Goal: Task Accomplishment & Management: Manage account settings

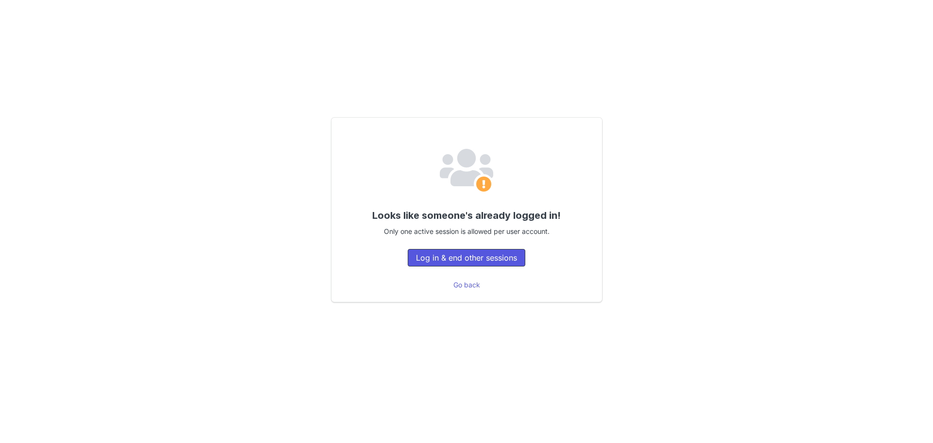
click at [490, 256] on button "Log in & end other sessions" at bounding box center [467, 258] width 118 height 18
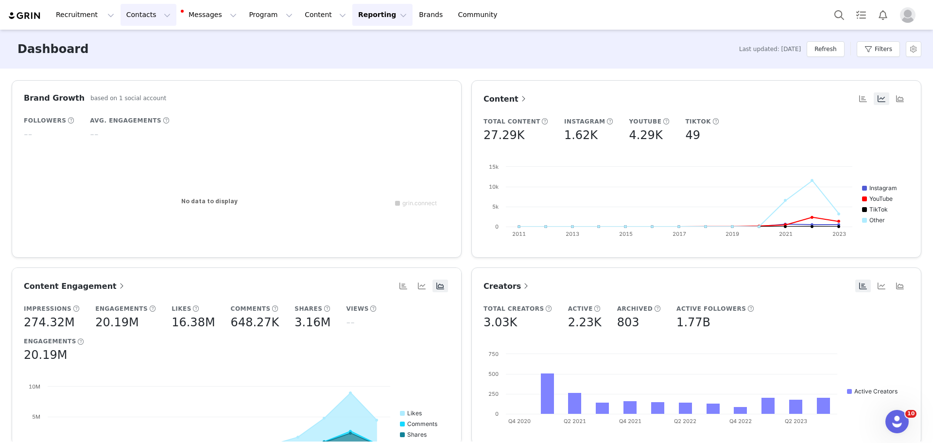
click at [130, 14] on button "Contacts Contacts" at bounding box center [149, 15] width 56 height 22
click at [140, 39] on p "Creators" at bounding box center [133, 43] width 29 height 10
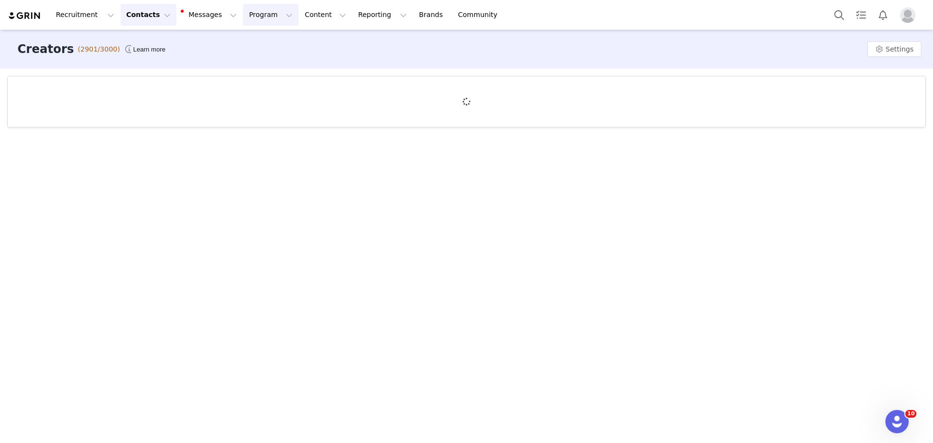
click at [248, 18] on button "Program Program" at bounding box center [270, 15] width 55 height 22
click at [246, 43] on p "Activations" at bounding box center [245, 43] width 37 height 10
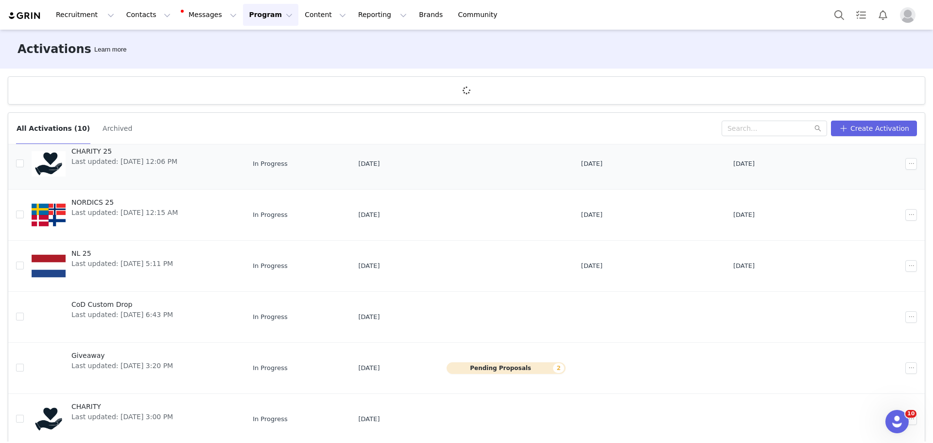
scroll to position [237, 0]
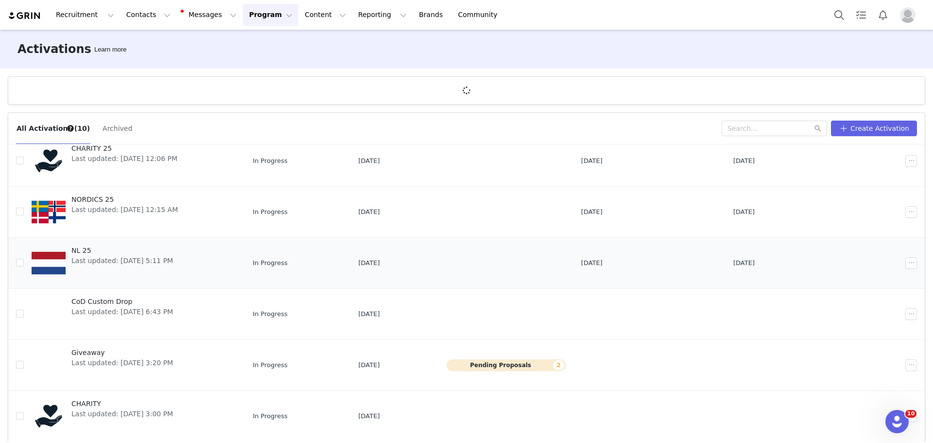
click at [142, 266] on div "NL 25 Last updated: Jan 6, 2025 5:11 PM" at bounding box center [122, 263] width 113 height 39
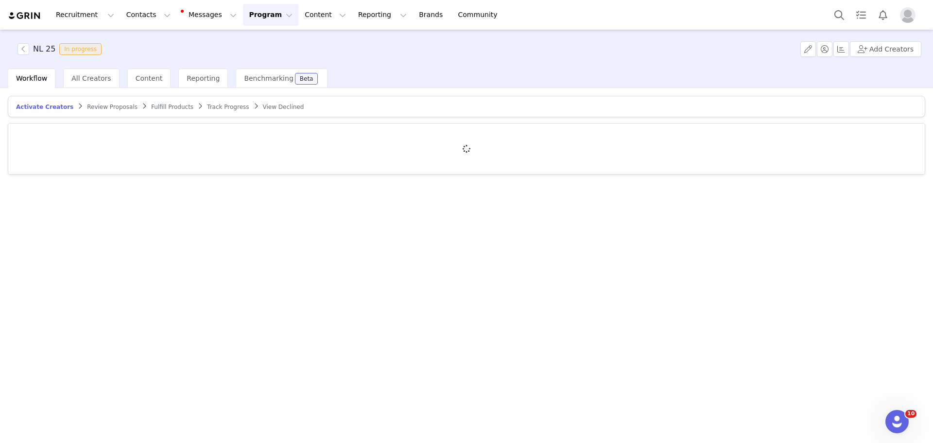
click at [492, 53] on div "NL 25 In progress Add Creators" at bounding box center [466, 49] width 933 height 39
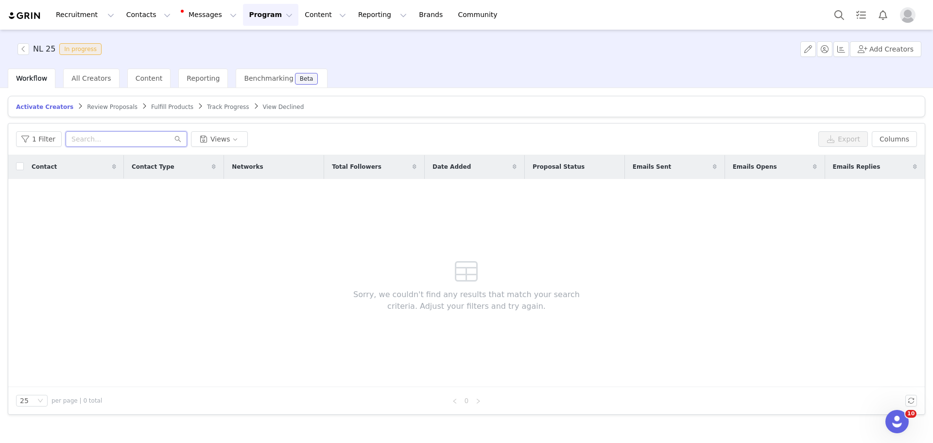
click at [108, 134] on input "text" at bounding box center [127, 139] width 122 height 16
click at [151, 106] on span "Fulfill Products" at bounding box center [172, 107] width 42 height 7
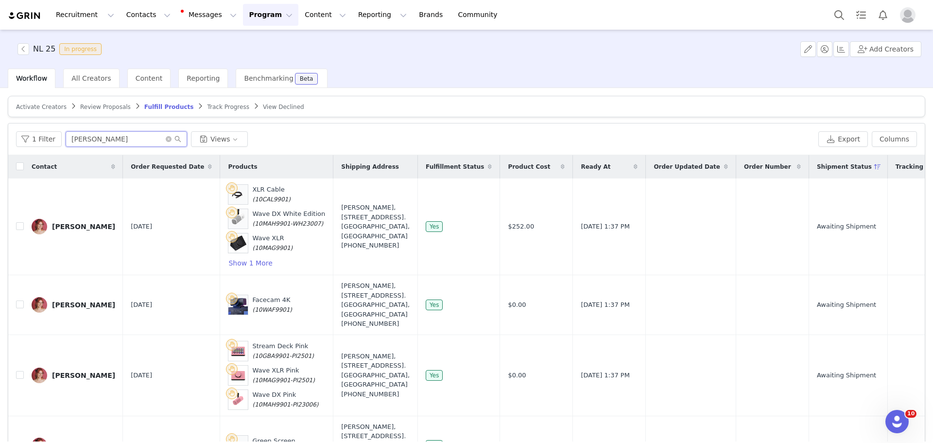
click at [103, 137] on input "rosann" at bounding box center [127, 139] width 122 height 16
drag, startPoint x: 103, startPoint y: 137, endPoint x: 82, endPoint y: 140, distance: 21.6
click at [82, 139] on input "rosann" at bounding box center [127, 139] width 122 height 16
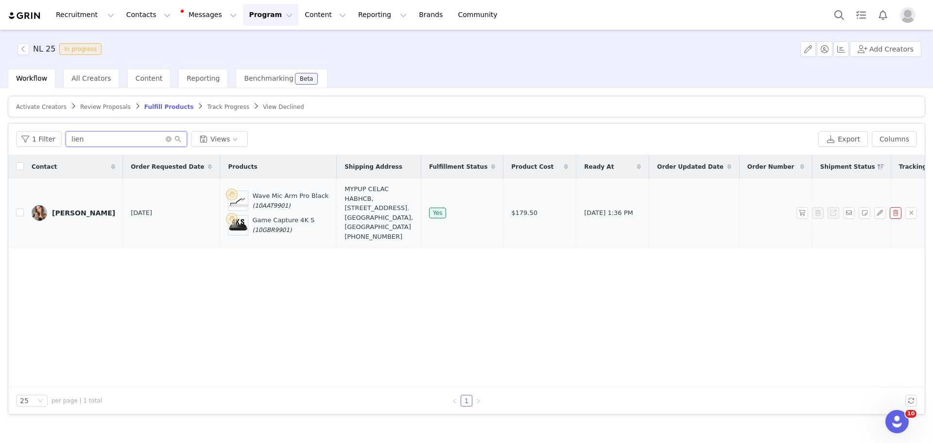
type input "lien"
click at [73, 217] on div "[PERSON_NAME]" at bounding box center [83, 213] width 63 height 8
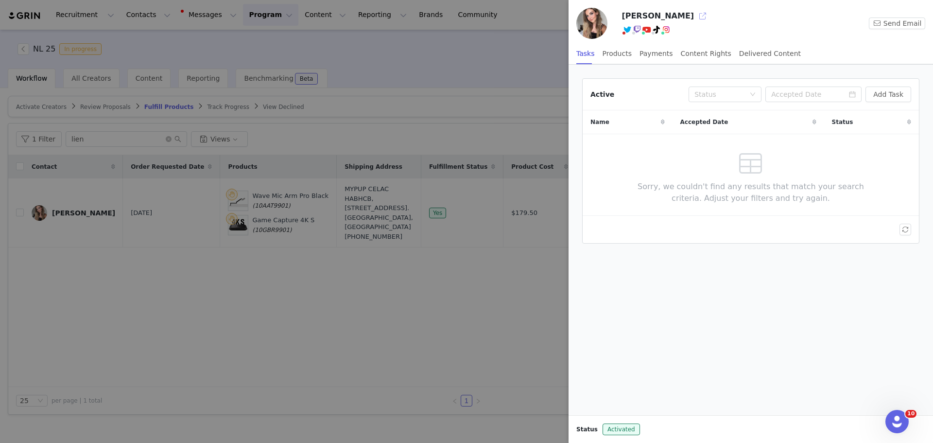
click at [695, 18] on button "button" at bounding box center [703, 16] width 16 height 16
click at [612, 49] on div "Products" at bounding box center [617, 54] width 29 height 22
click at [452, 54] on div at bounding box center [466, 221] width 933 height 443
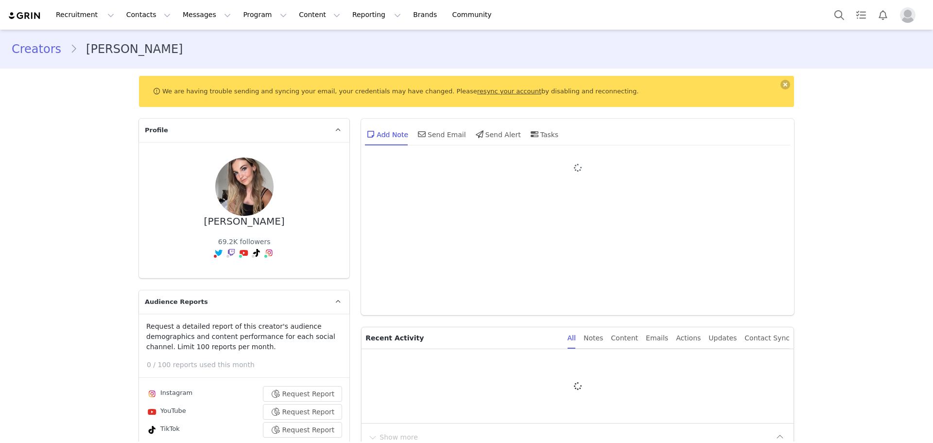
type input "+31 (Netherlands)"
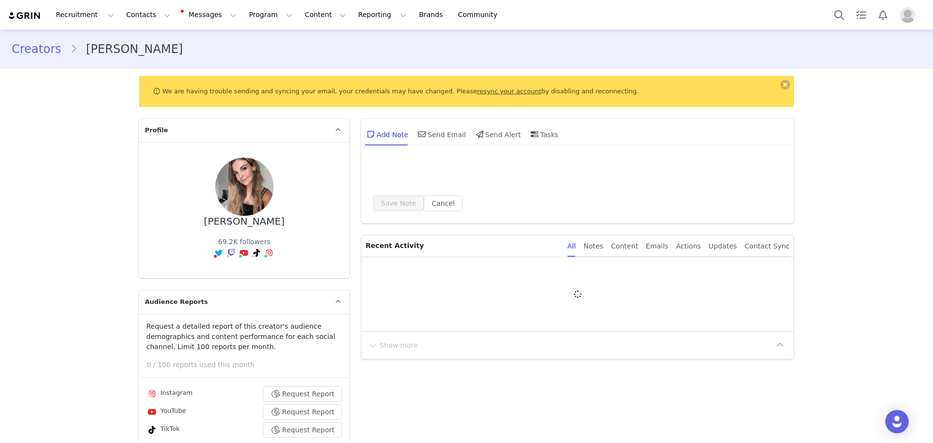
type input "Agency Address"
type input "MYPUP CELAC"
type input "HABHCB"
type input "hello@streamwithlien.com"
type input "+31 (Netherlands)"
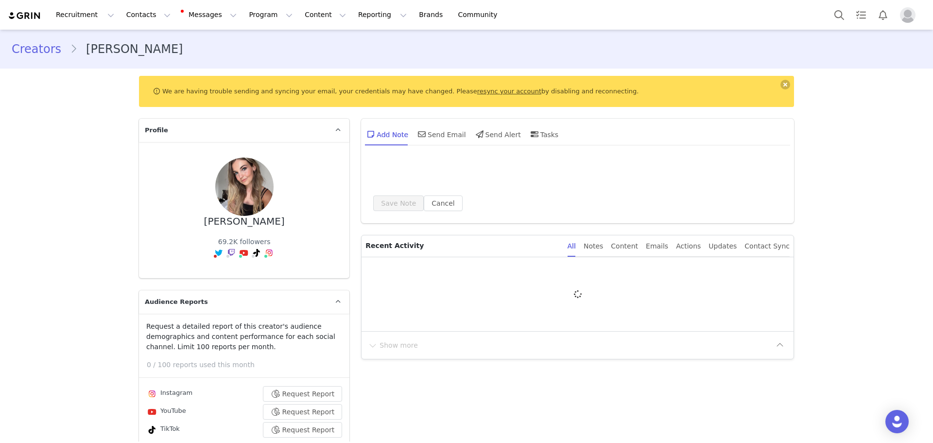
type input "620279266"
type input "Amsterdam"
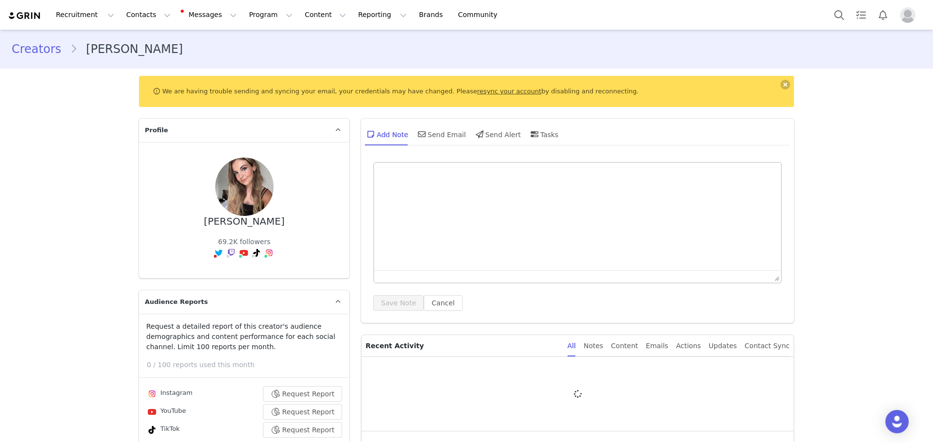
scroll to position [529, 0]
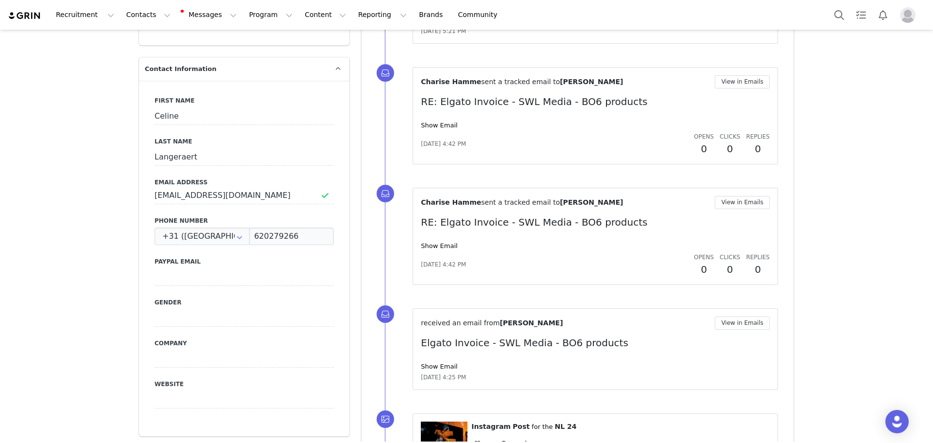
select select "[object Object]"
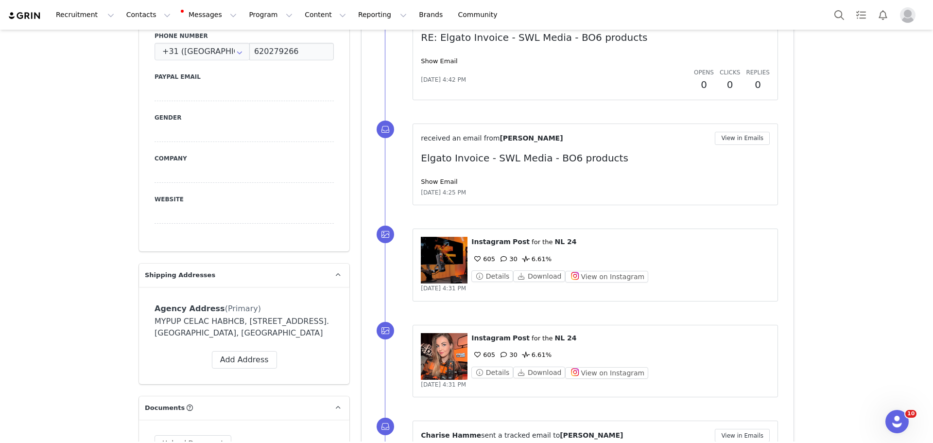
scroll to position [778, 0]
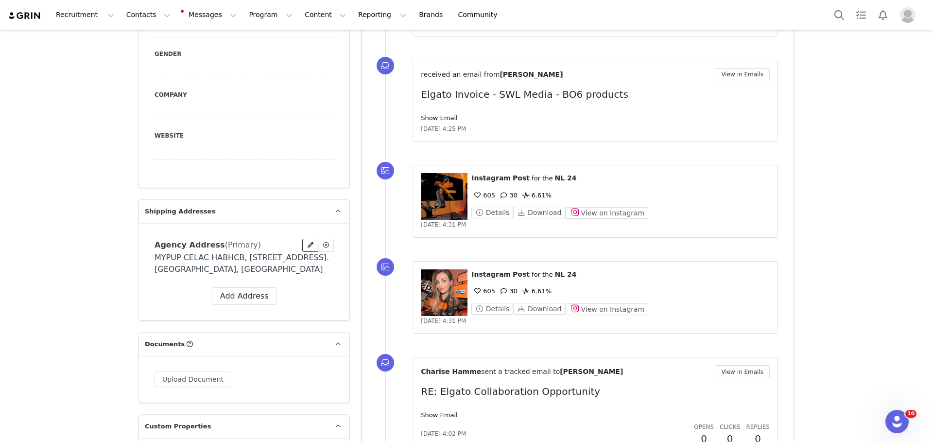
click at [309, 242] on icon at bounding box center [311, 245] width 6 height 6
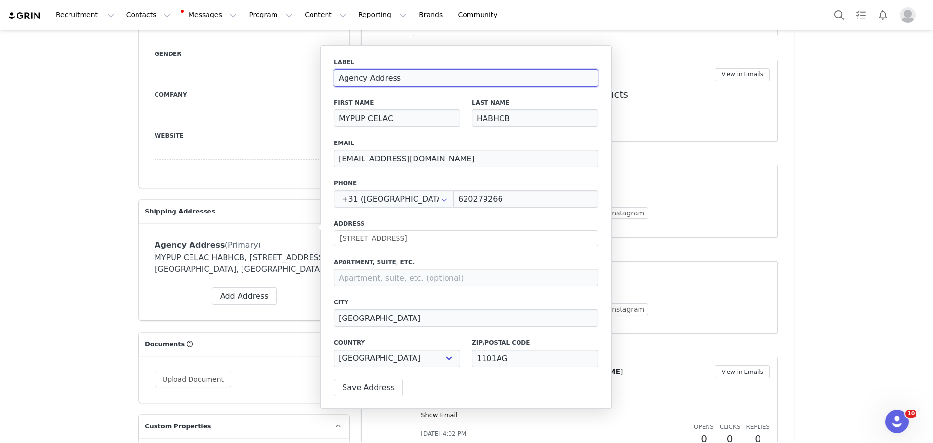
drag, startPoint x: 399, startPoint y: 78, endPoint x: 321, endPoint y: 83, distance: 78.4
click at [321, 83] on div "Label Agency Address First Name MYPUP CELAC Last Name HABHCB Email hello@stream…" at bounding box center [466, 227] width 292 height 364
type input "PO Address"
click at [373, 387] on button "Save Address" at bounding box center [368, 388] width 69 height 18
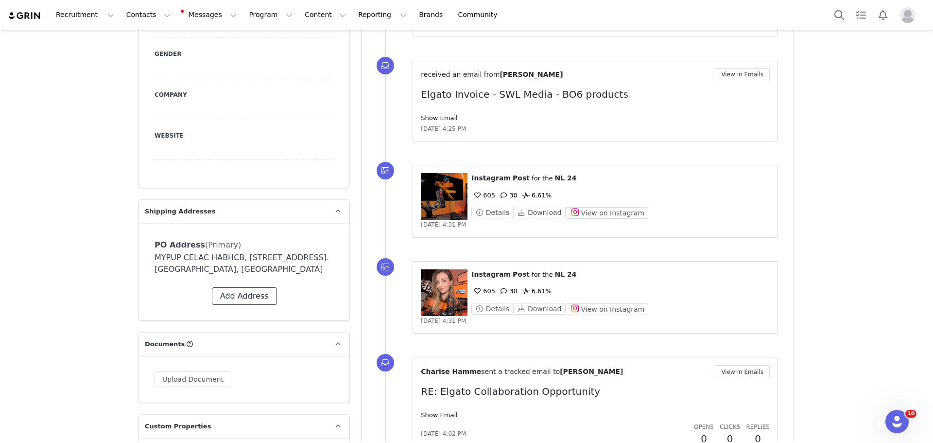
click at [257, 287] on button "Add Address" at bounding box center [244, 296] width 65 height 18
select select
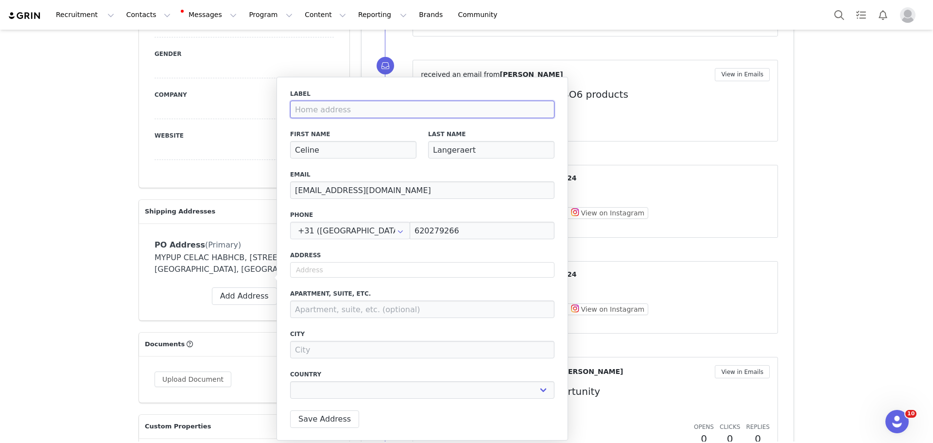
click at [351, 107] on input at bounding box center [422, 110] width 264 height 18
type input "H"
select select
type input "Ho"
select select
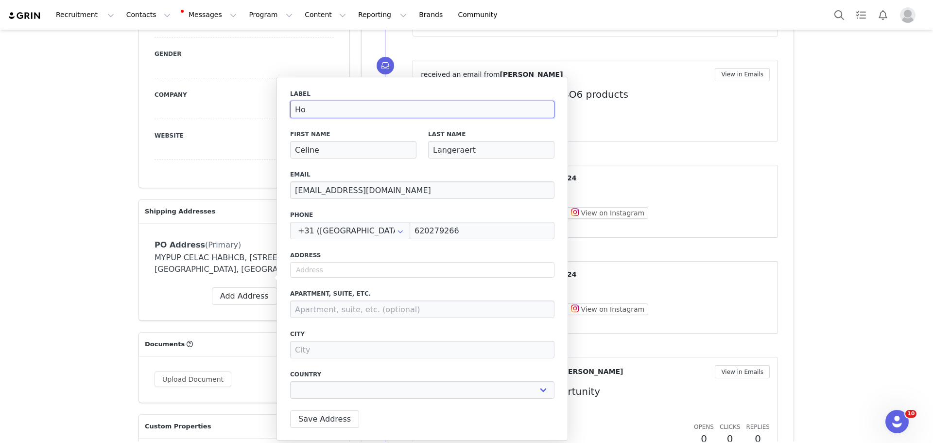
type input "Hom"
select select
type input "Home"
select select
type input "Home"
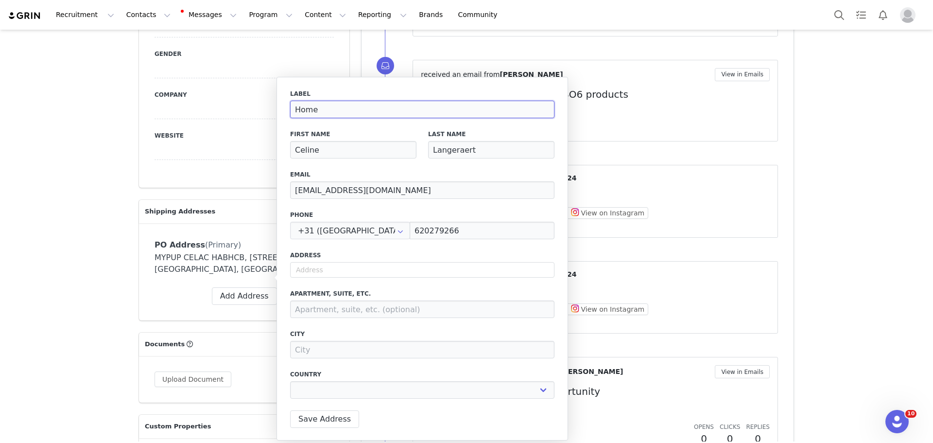
select select
type input "Home A"
select select
type input "Home Ad"
select select
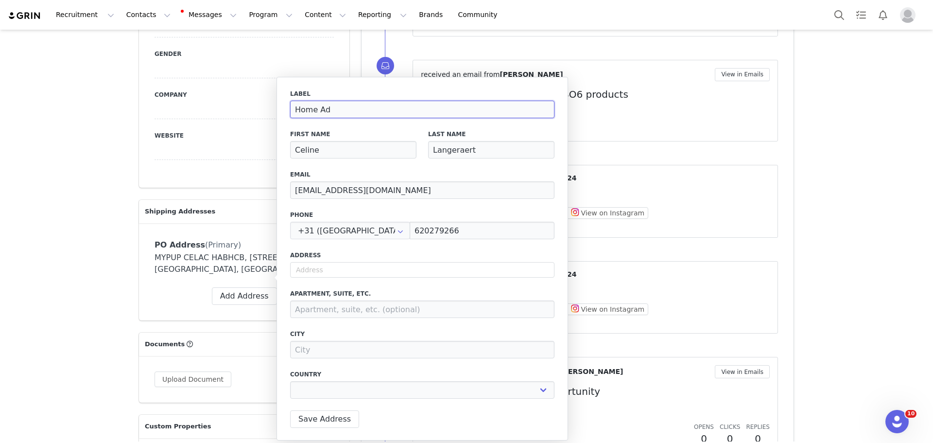
type input "Home Add"
select select
type input "Home Addr"
select select
type input "Home Addre"
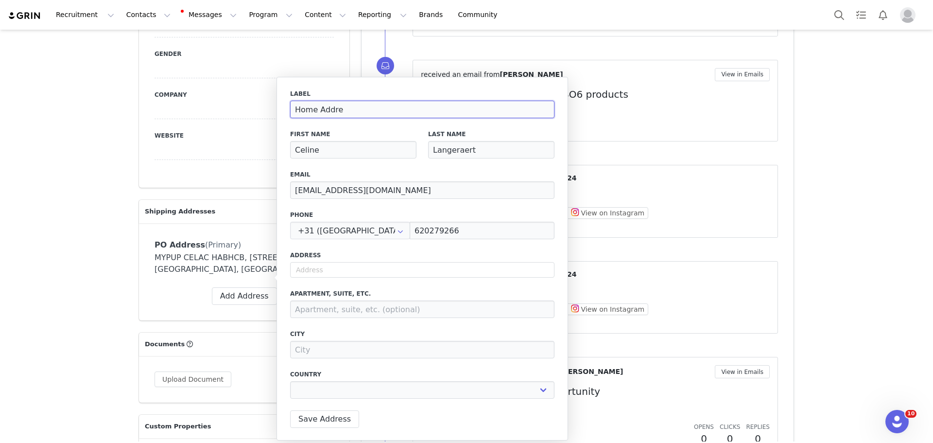
select select
type input "Home Addres"
select select
type input "Home Address"
select select
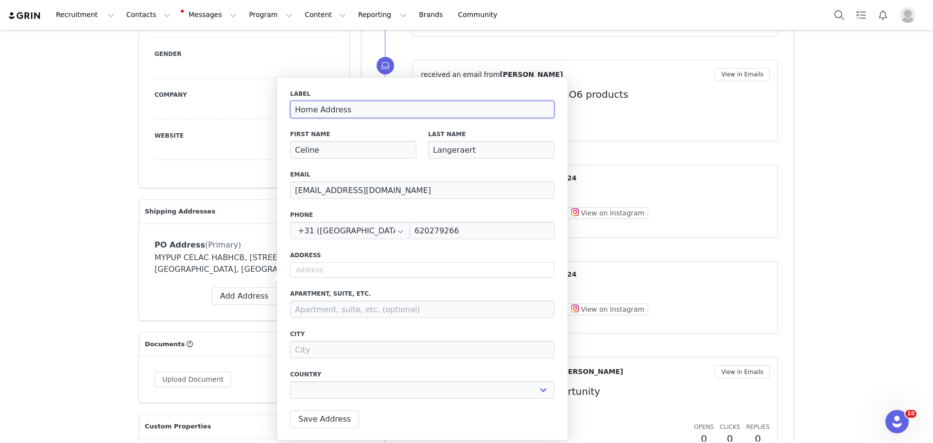
type input "Home Address"
click at [374, 92] on label "Label" at bounding box center [422, 93] width 264 height 9
drag, startPoint x: 396, startPoint y: 392, endPoint x: 402, endPoint y: 397, distance: 7.6
click at [397, 392] on select "Afghanistan Aland Islands Albania Algeria Andorra Angola Anguilla Antigua And B…" at bounding box center [422, 390] width 264 height 18
select select "[object Object]"
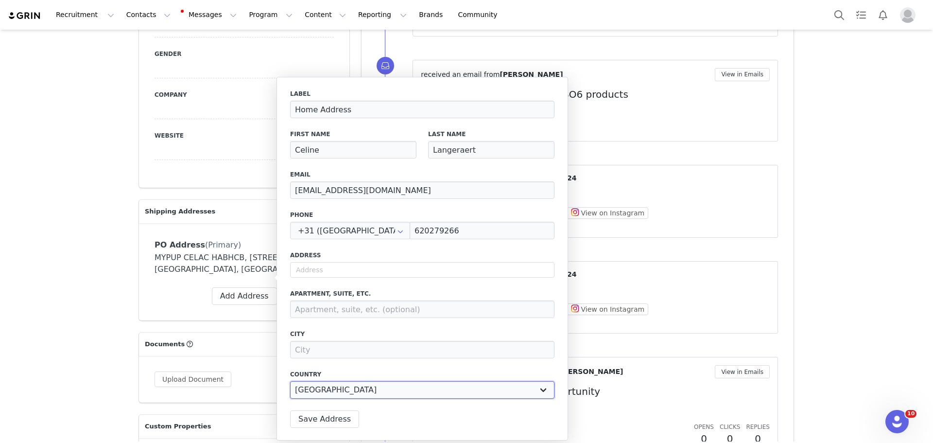
click at [290, 381] on select "Afghanistan Aland Islands Albania Algeria Andorra Angola Anguilla Antigua And B…" at bounding box center [422, 390] width 264 height 18
click at [348, 273] on input "text" at bounding box center [422, 270] width 264 height 16
paste input "Bullewijkpad 3B70"
type input "Bullewijkpad 3B70"
select select
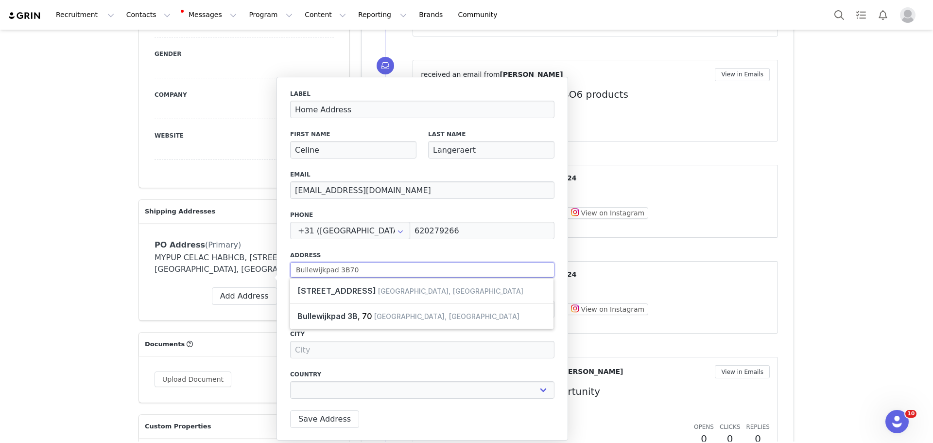
type input "Bullewijkpad 3B70"
click at [348, 250] on div "Label Home Address First Name Celine Last Name Langeraert Email hello@streamwit…" at bounding box center [422, 246] width 264 height 315
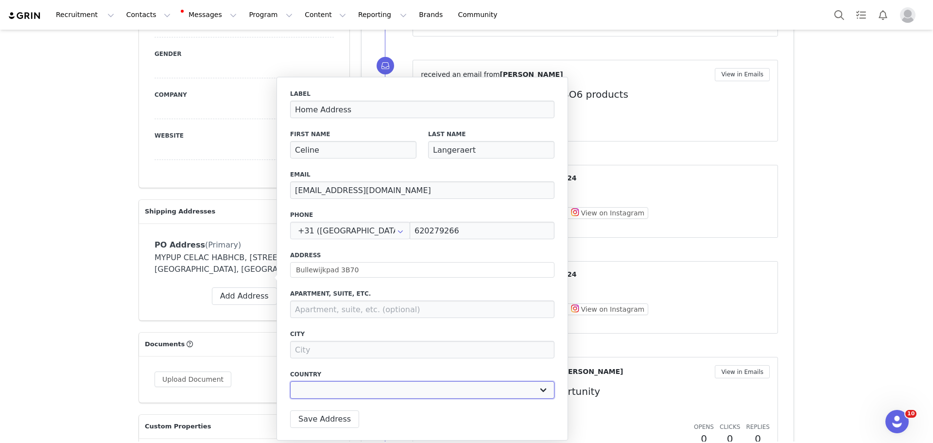
click at [349, 389] on select "Afghanistan Aland Islands Albania Algeria Andorra Angola Anguilla Antigua And B…" at bounding box center [422, 390] width 264 height 18
select select "[object Object]"
click at [290, 381] on select "Afghanistan Aland Islands Albania Algeria Andorra Angola Anguilla Antigua And B…" at bounding box center [422, 390] width 264 height 18
click at [463, 382] on input at bounding box center [491, 390] width 126 height 18
paste input "1101 CV"
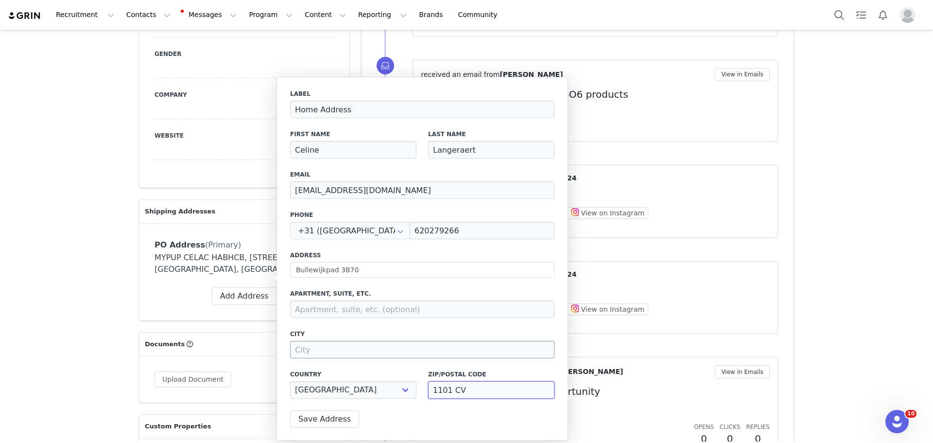
type input "1101 CV"
click at [359, 352] on input at bounding box center [422, 350] width 264 height 18
type input "a"
type input "Amsterdam"
click at [402, 290] on label "Apartment, suite, etc." at bounding box center [422, 293] width 264 height 9
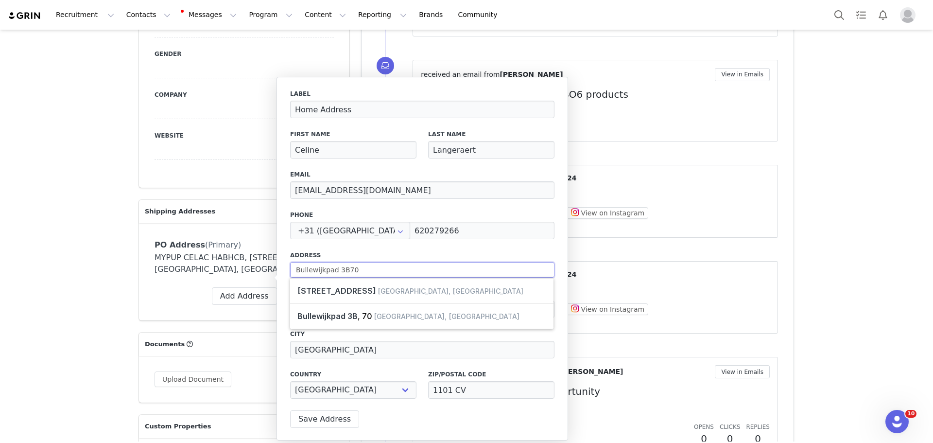
drag, startPoint x: 359, startPoint y: 270, endPoint x: 337, endPoint y: 268, distance: 22.5
click at [337, 268] on input "Bullewijkpad 3B70" at bounding box center [422, 270] width 264 height 16
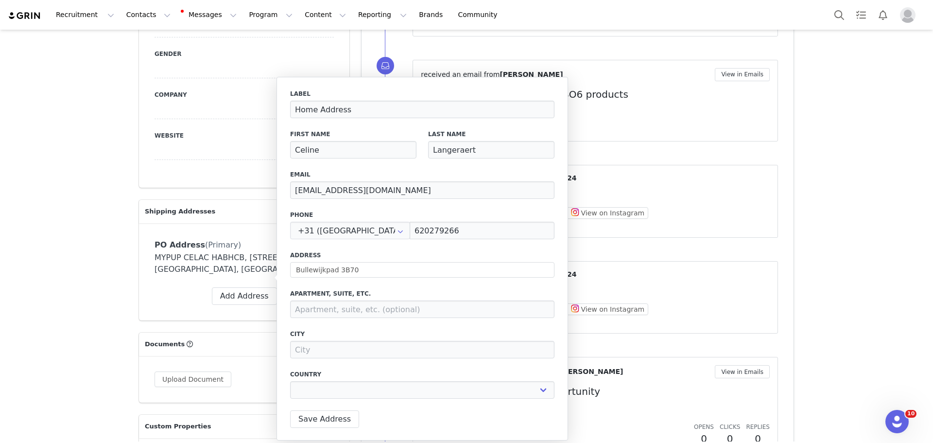
click at [378, 246] on div "Label Home Address First Name Celine Last Name Langeraert Email hello@streamwit…" at bounding box center [422, 246] width 264 height 315
click at [375, 389] on select "Afghanistan Aland Islands Albania Algeria Andorra Angola Anguilla Antigua And B…" at bounding box center [422, 390] width 264 height 18
select select "[object Object]"
click at [290, 381] on select "Afghanistan Aland Islands Albania Algeria Andorra Angola Anguilla Antigua And B…" at bounding box center [422, 390] width 264 height 18
click at [472, 393] on input at bounding box center [491, 390] width 126 height 18
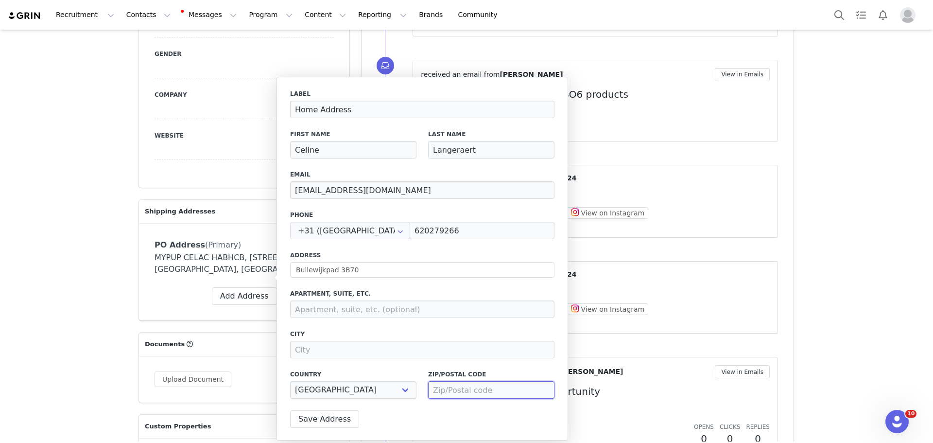
paste input "1101 CV"
type input "1101 CV"
click at [347, 353] on input at bounding box center [422, 350] width 264 height 18
type input "Amsterdam"
click at [338, 418] on button "Save Address" at bounding box center [324, 419] width 69 height 18
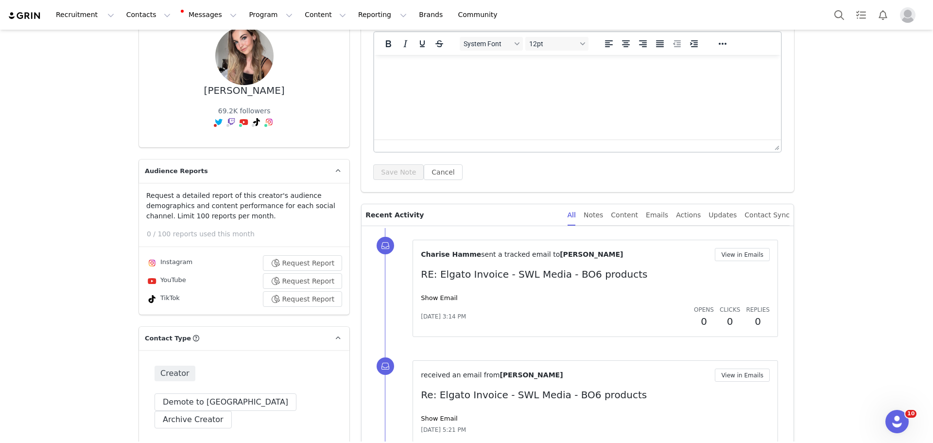
scroll to position [97, 0]
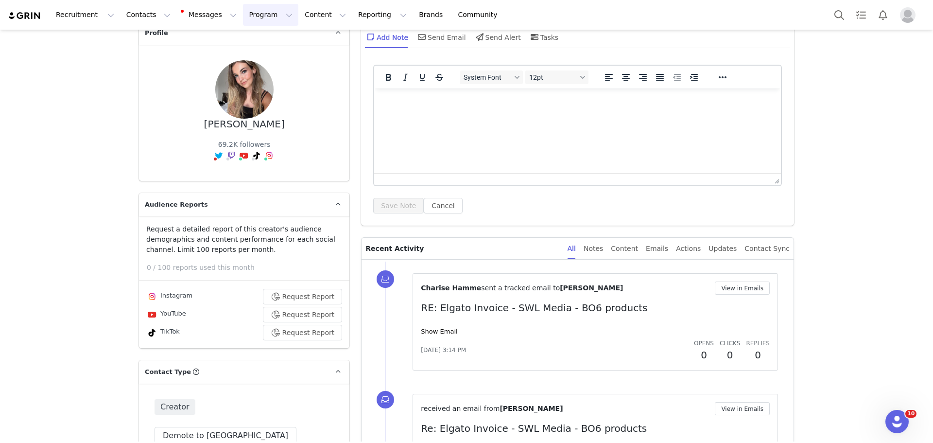
click at [243, 21] on button "Program Program" at bounding box center [270, 15] width 55 height 22
click at [242, 46] on p "Activations" at bounding box center [245, 43] width 37 height 10
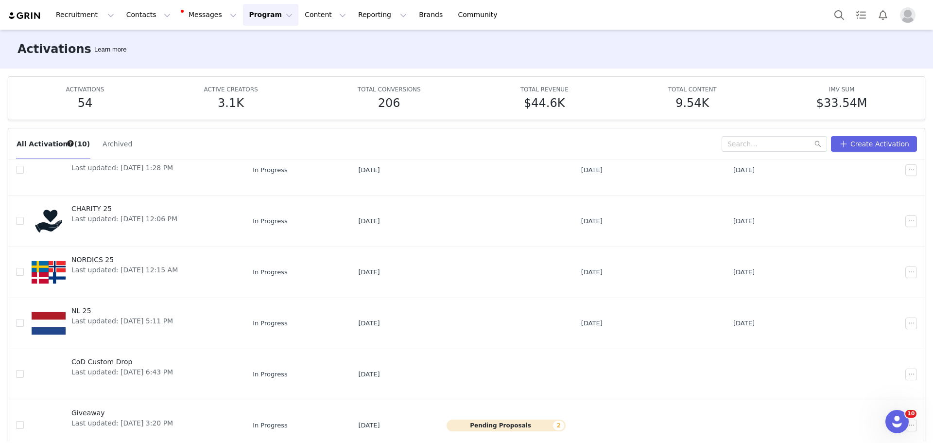
scroll to position [194, 0]
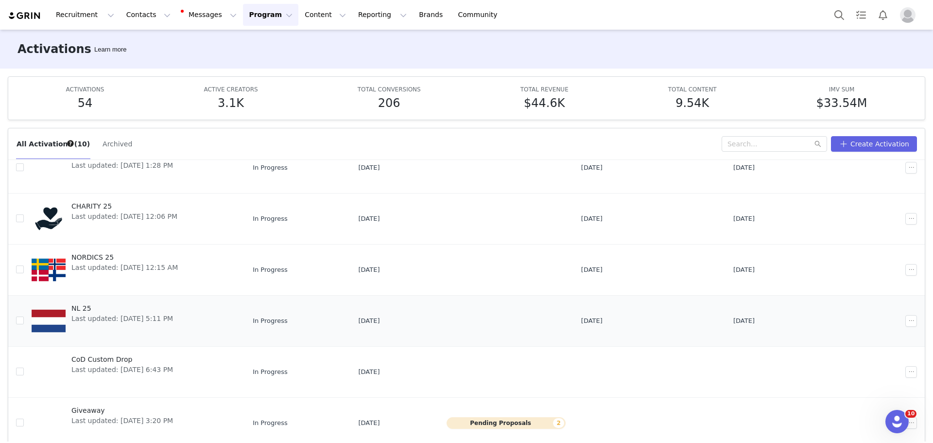
click at [182, 309] on link "NL 25 Last updated: Jan 6, 2025 5:11 PM" at bounding box center [135, 320] width 206 height 39
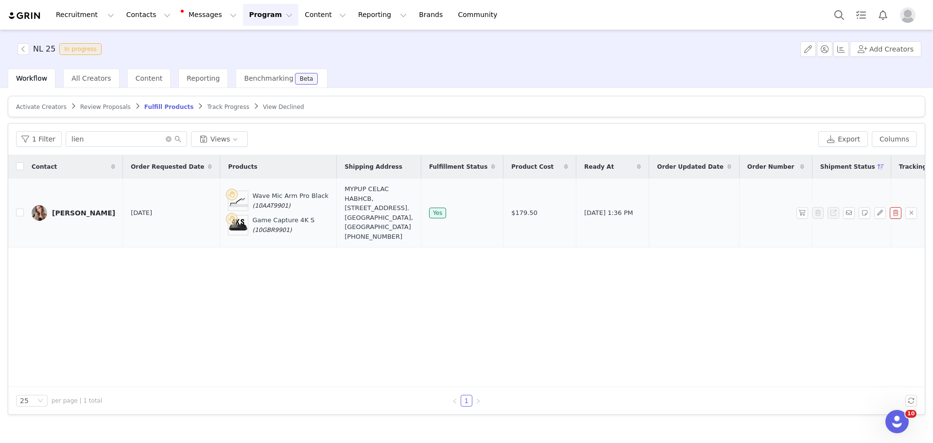
click at [76, 214] on div "[PERSON_NAME]" at bounding box center [83, 213] width 63 height 8
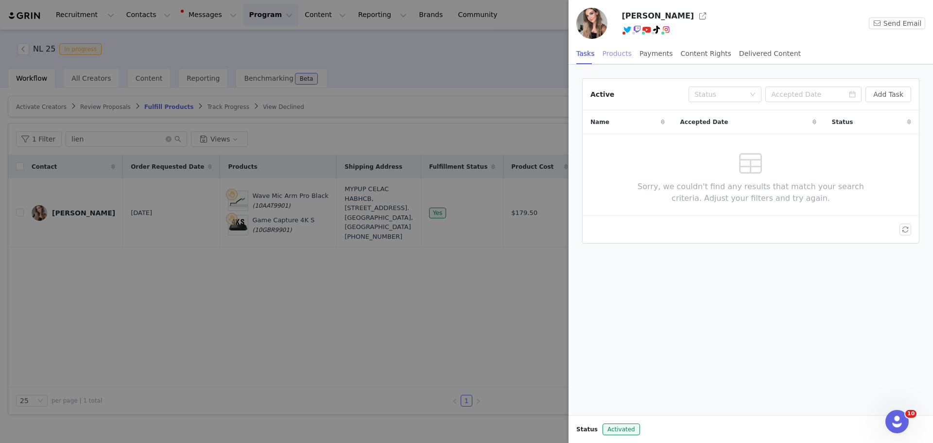
click at [603, 55] on div "Products" at bounding box center [617, 54] width 29 height 22
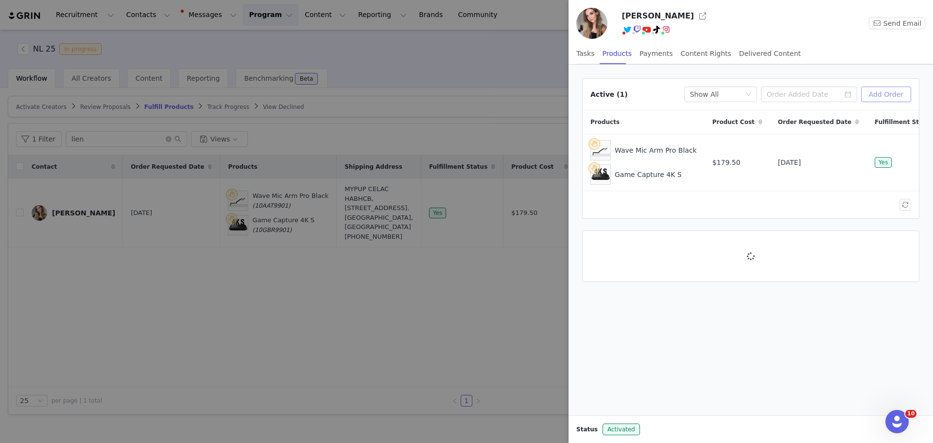
click at [887, 92] on button "Add Order" at bounding box center [887, 95] width 50 height 16
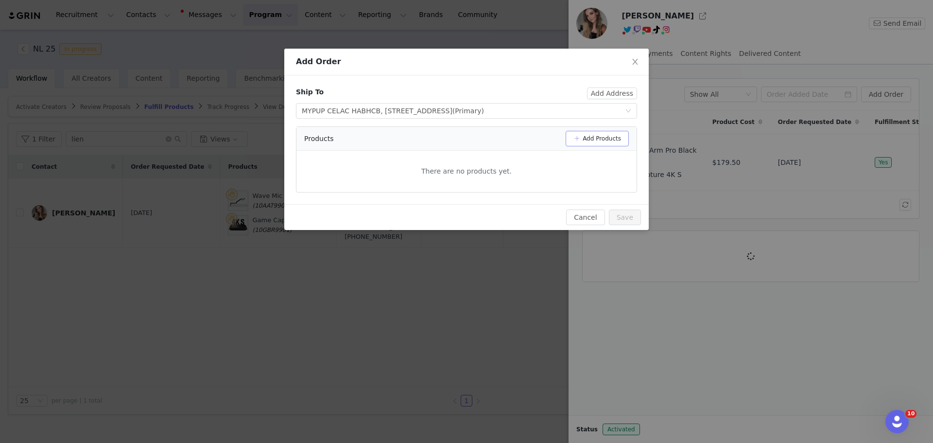
click at [612, 139] on button "Add Products" at bounding box center [597, 139] width 63 height 16
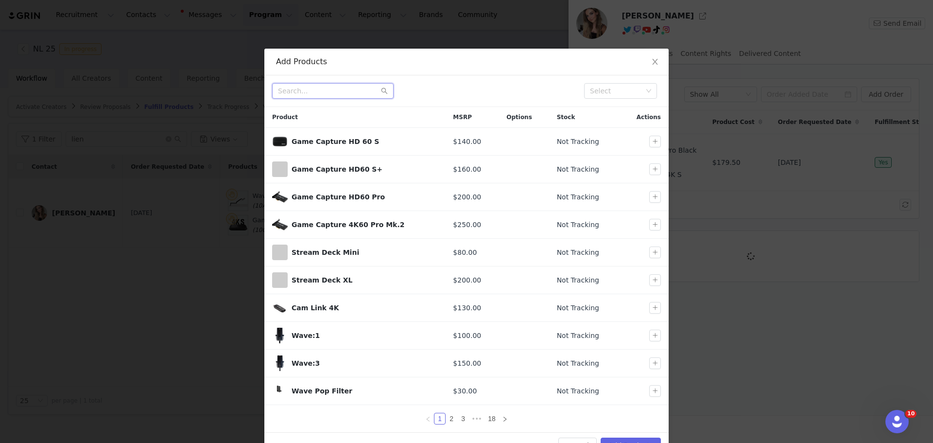
click at [349, 95] on input "text" at bounding box center [333, 91] width 122 height 16
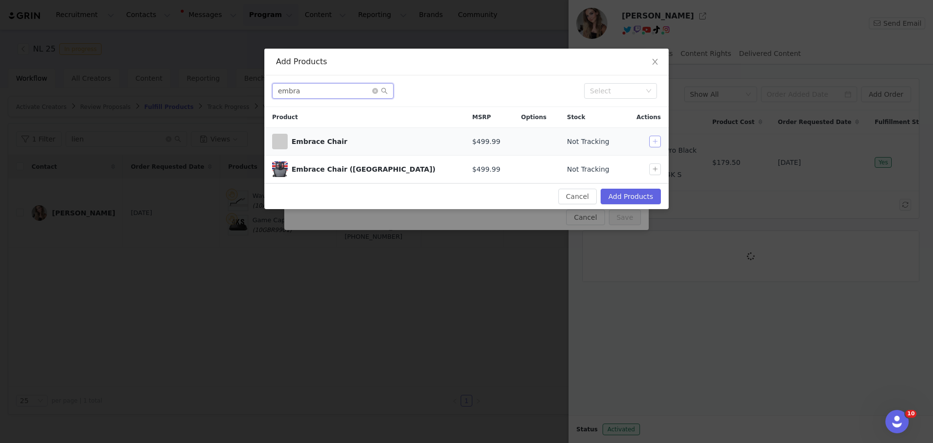
type input "embra"
click at [652, 141] on button "button" at bounding box center [656, 142] width 12 height 12
click at [628, 196] on button "Add Products" at bounding box center [631, 197] width 60 height 16
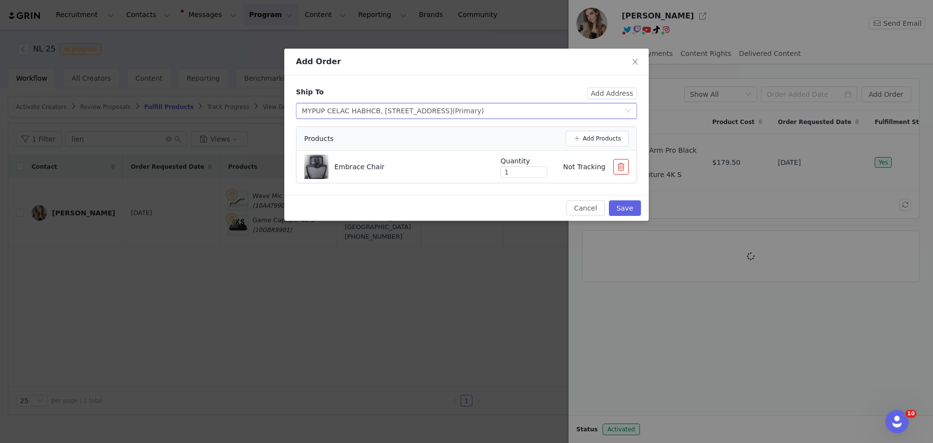
click at [447, 112] on div "MYPUP CELAC HABHCB, Kuiperbergweg 32, Amsterdam, , 1101AG, Netherlands (Primary)" at bounding box center [393, 111] width 182 height 15
click at [366, 145] on li "Celine Langeraert, Bullewijkpad 3B70, Amsterdam, , 1101 CV, Netherlands" at bounding box center [466, 146] width 341 height 16
click at [628, 213] on button "Save" at bounding box center [625, 208] width 32 height 16
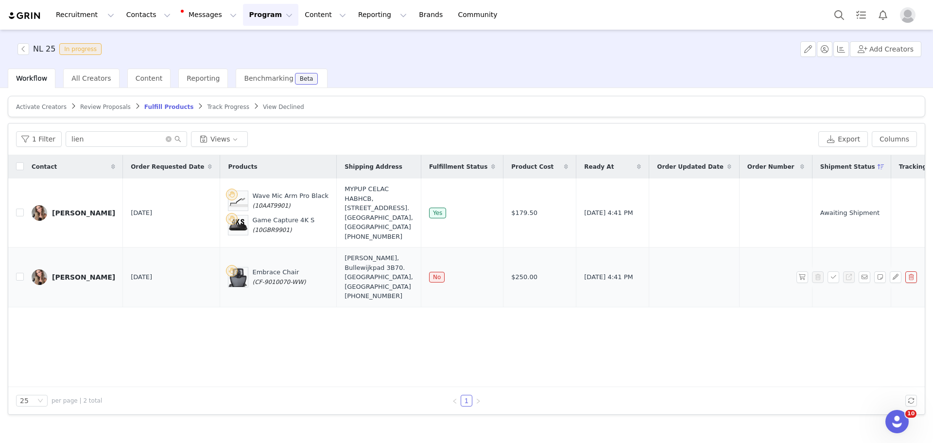
click at [60, 281] on div "[PERSON_NAME]" at bounding box center [83, 277] width 63 height 8
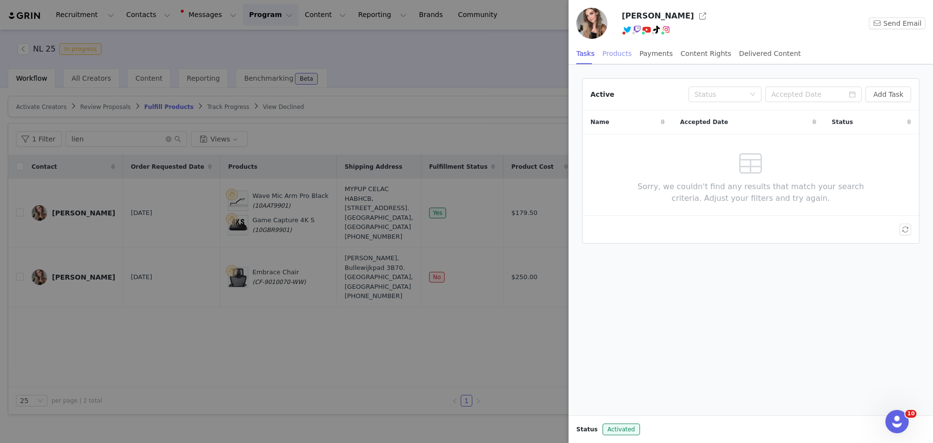
click at [621, 55] on div "Products" at bounding box center [617, 54] width 29 height 22
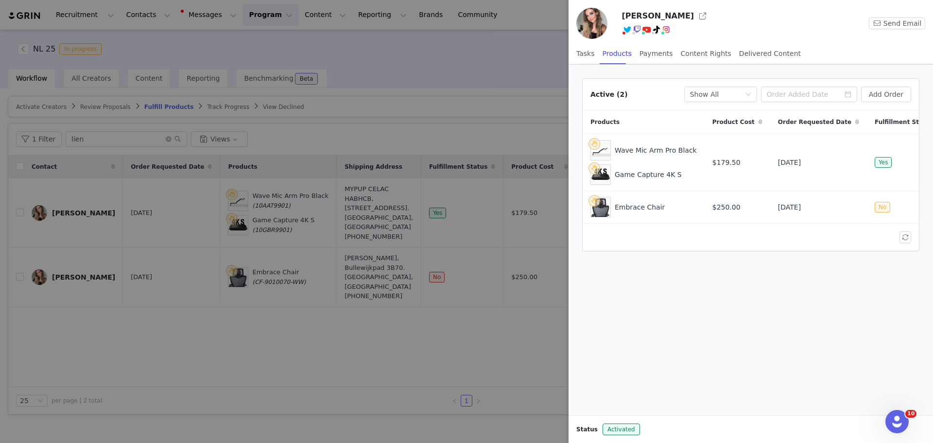
click at [506, 55] on div at bounding box center [466, 221] width 933 height 443
